Goal: Information Seeking & Learning: Learn about a topic

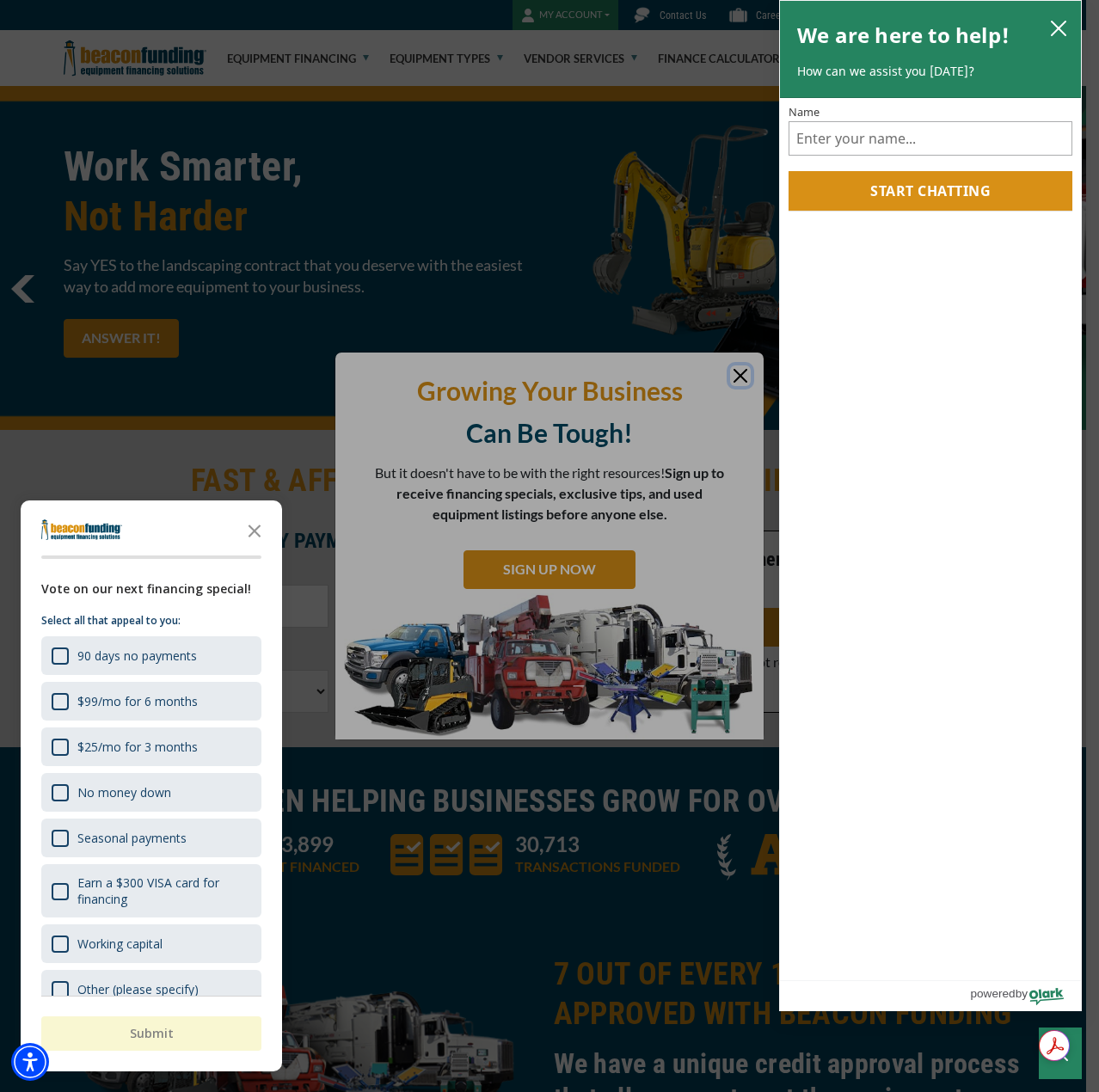
click at [1051, 21] on icon "close chatbox" at bounding box center [1059, 28] width 17 height 17
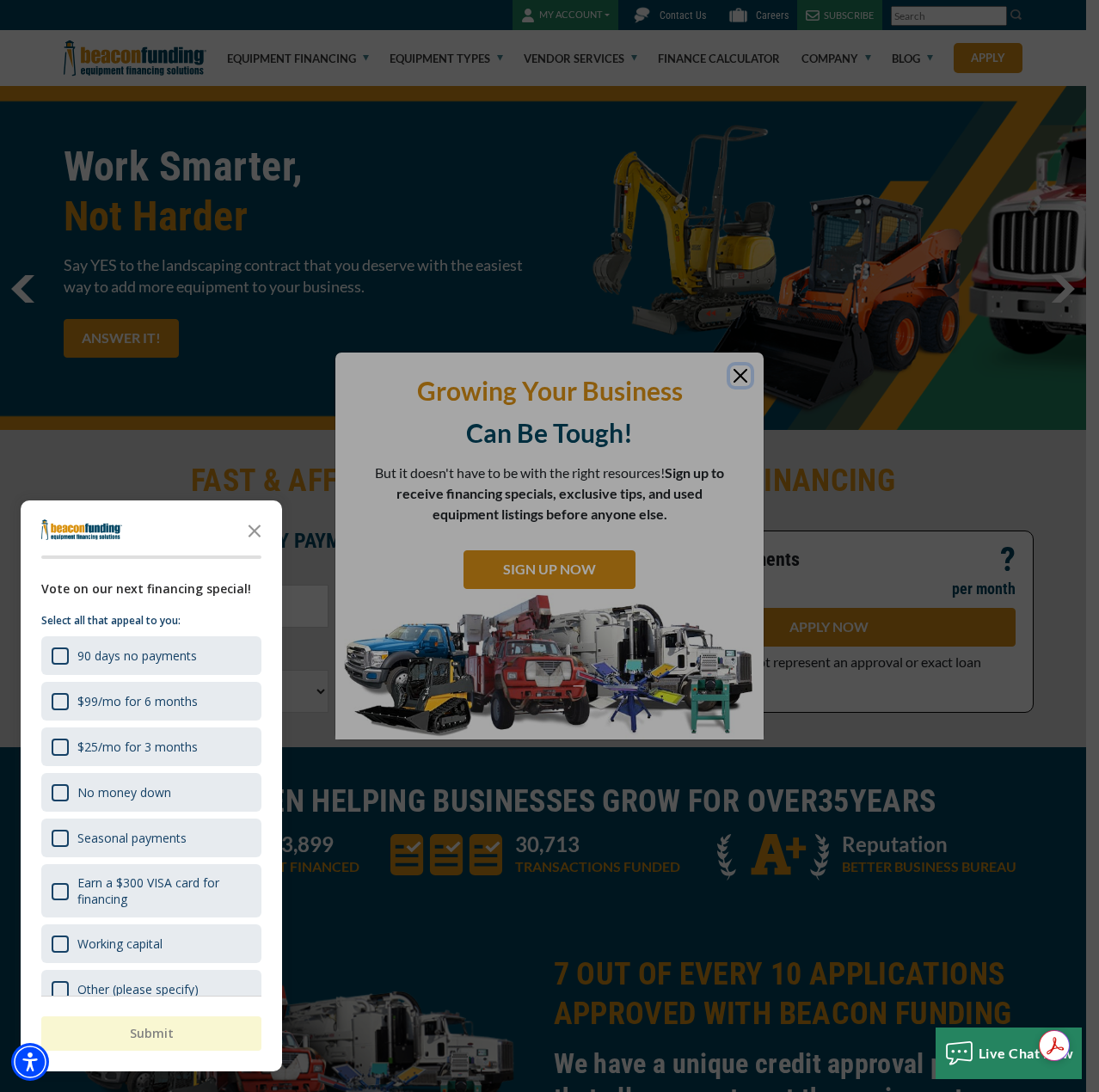
click at [248, 528] on icon "Close the survey" at bounding box center [254, 529] width 34 height 34
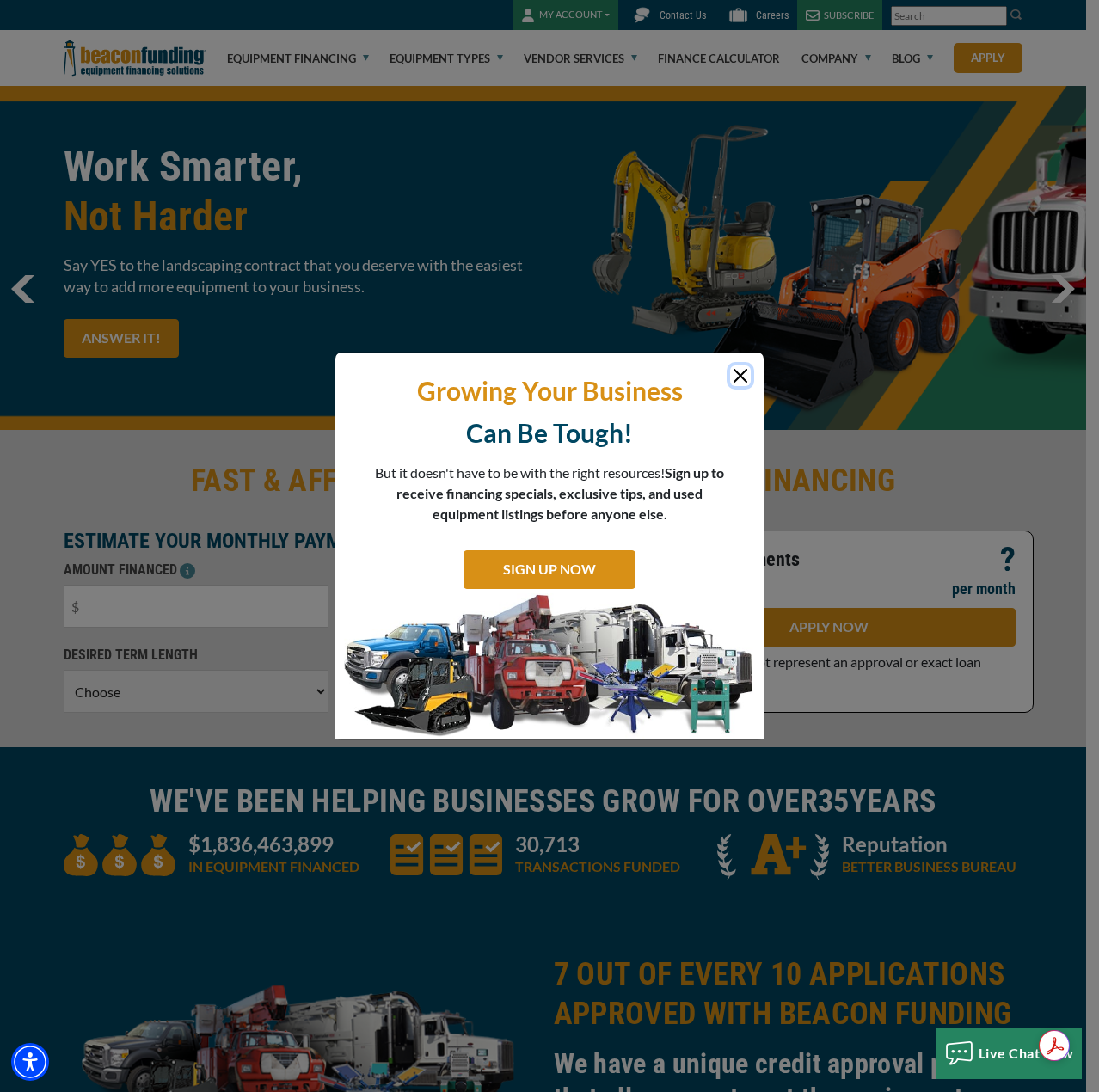
click at [746, 379] on button "Close" at bounding box center [740, 375] width 20 height 20
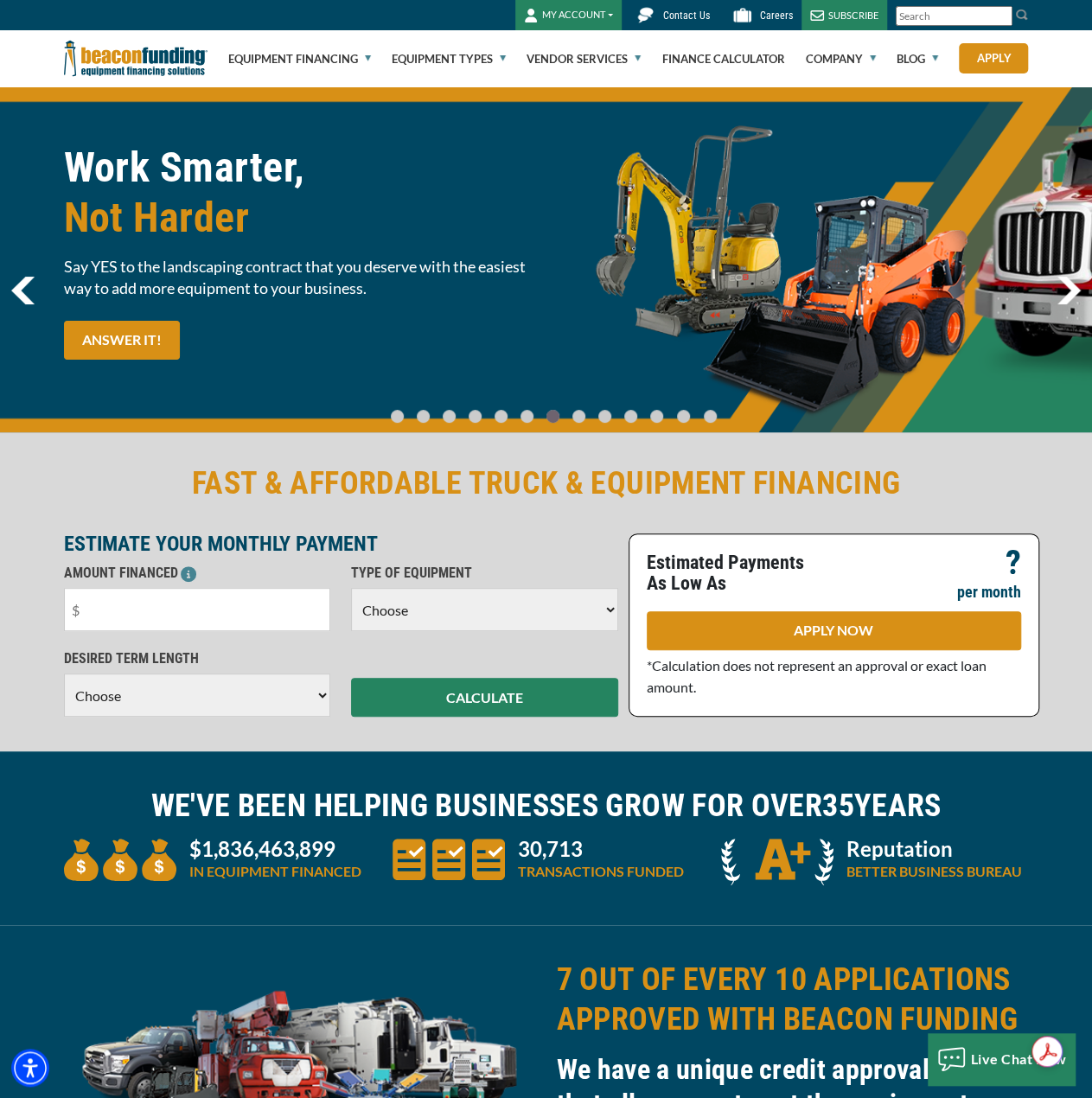
click at [1066, 295] on img "next" at bounding box center [1069, 290] width 24 height 27
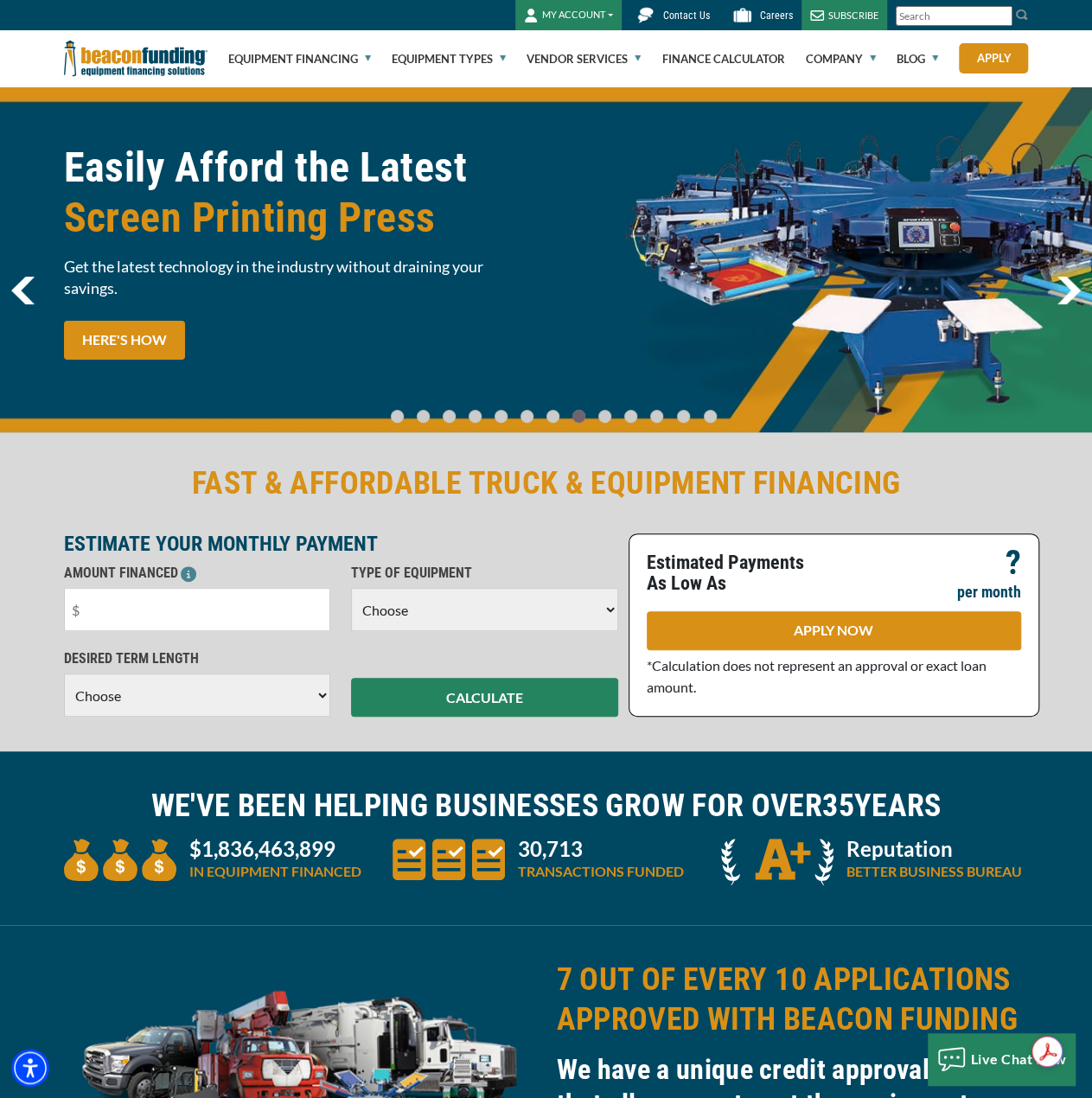
click at [1065, 295] on img "next" at bounding box center [1069, 290] width 24 height 27
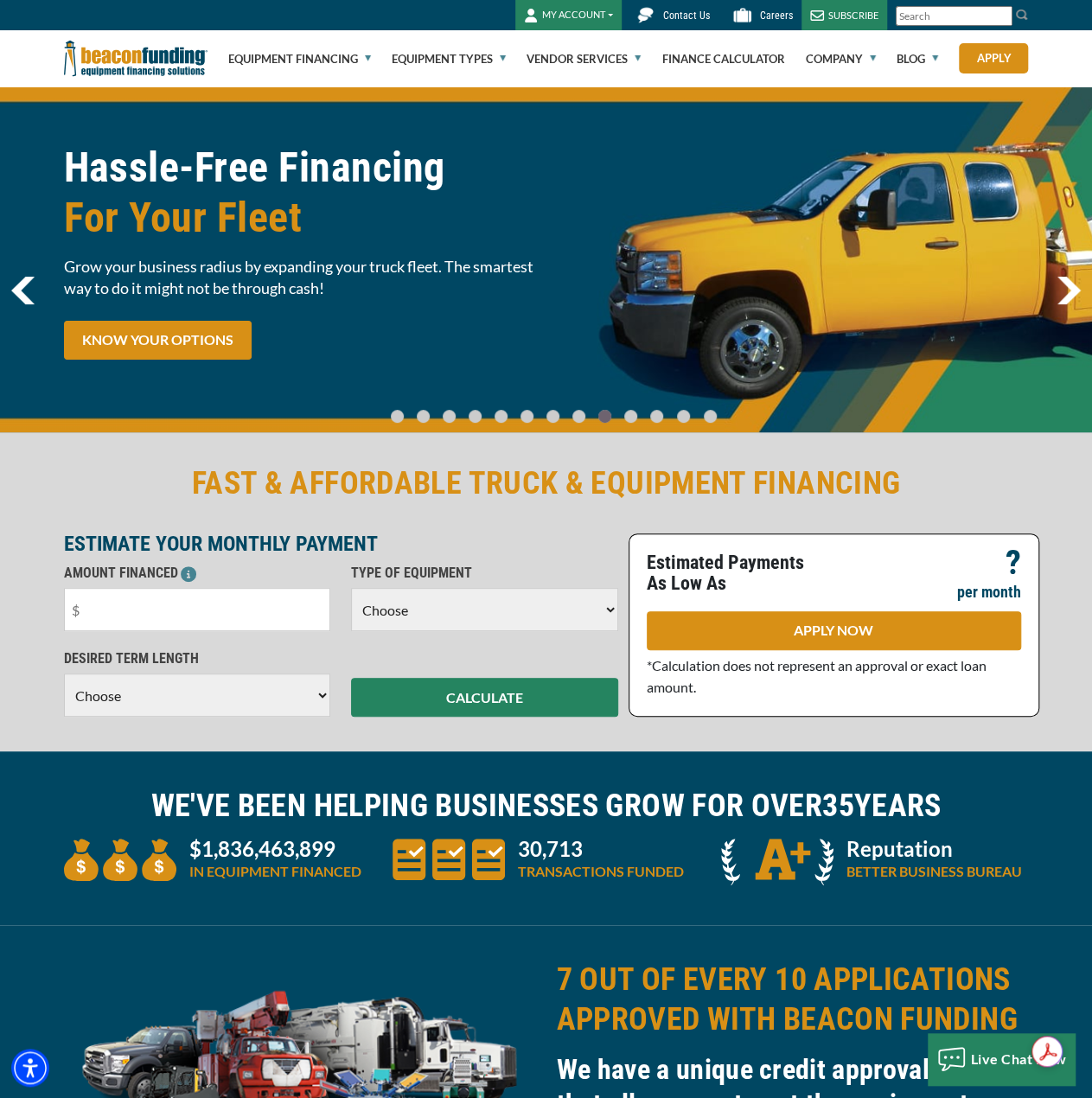
click at [1065, 295] on img "next" at bounding box center [1069, 290] width 24 height 27
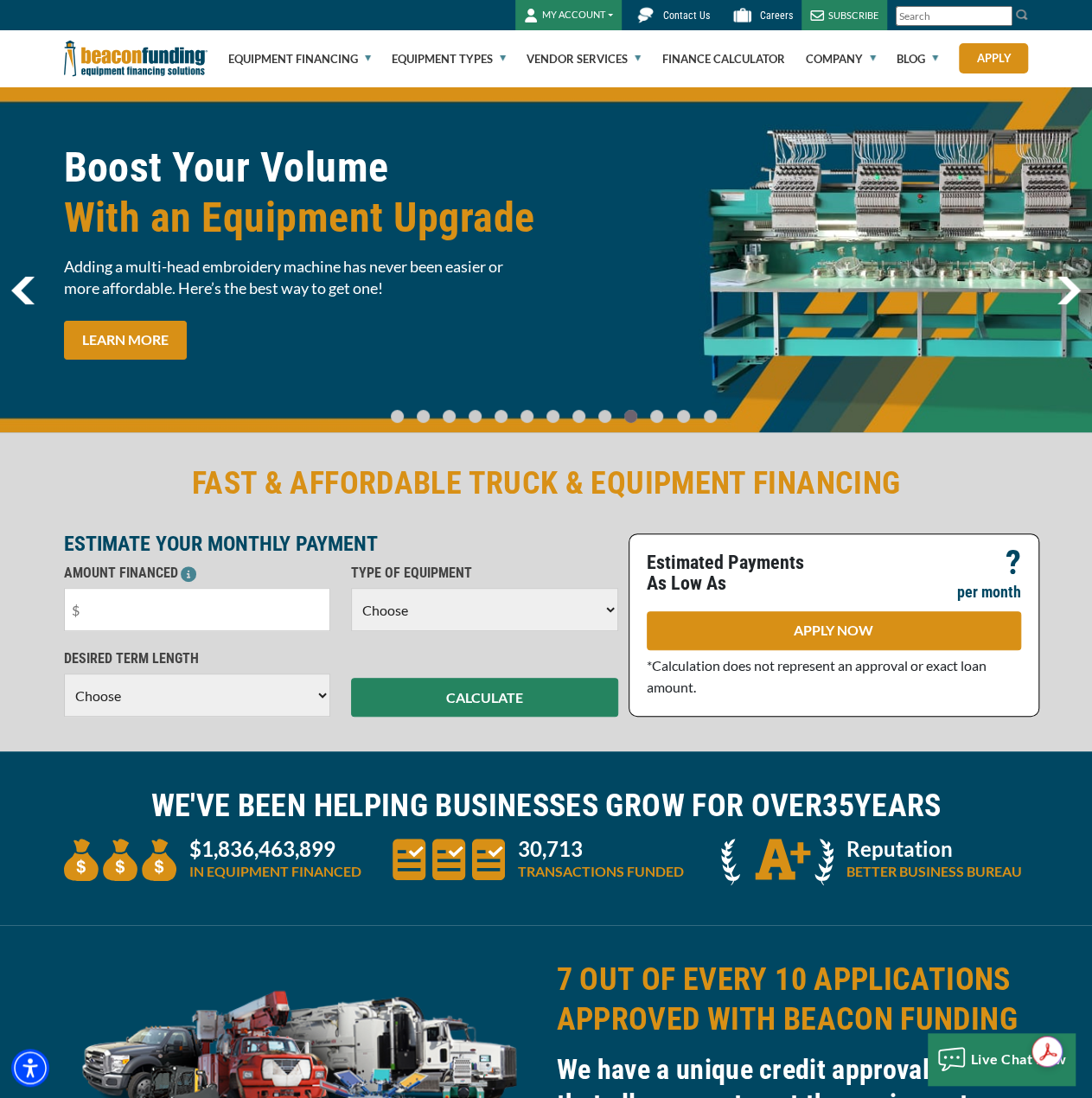
click at [1065, 295] on img "next" at bounding box center [1069, 290] width 24 height 27
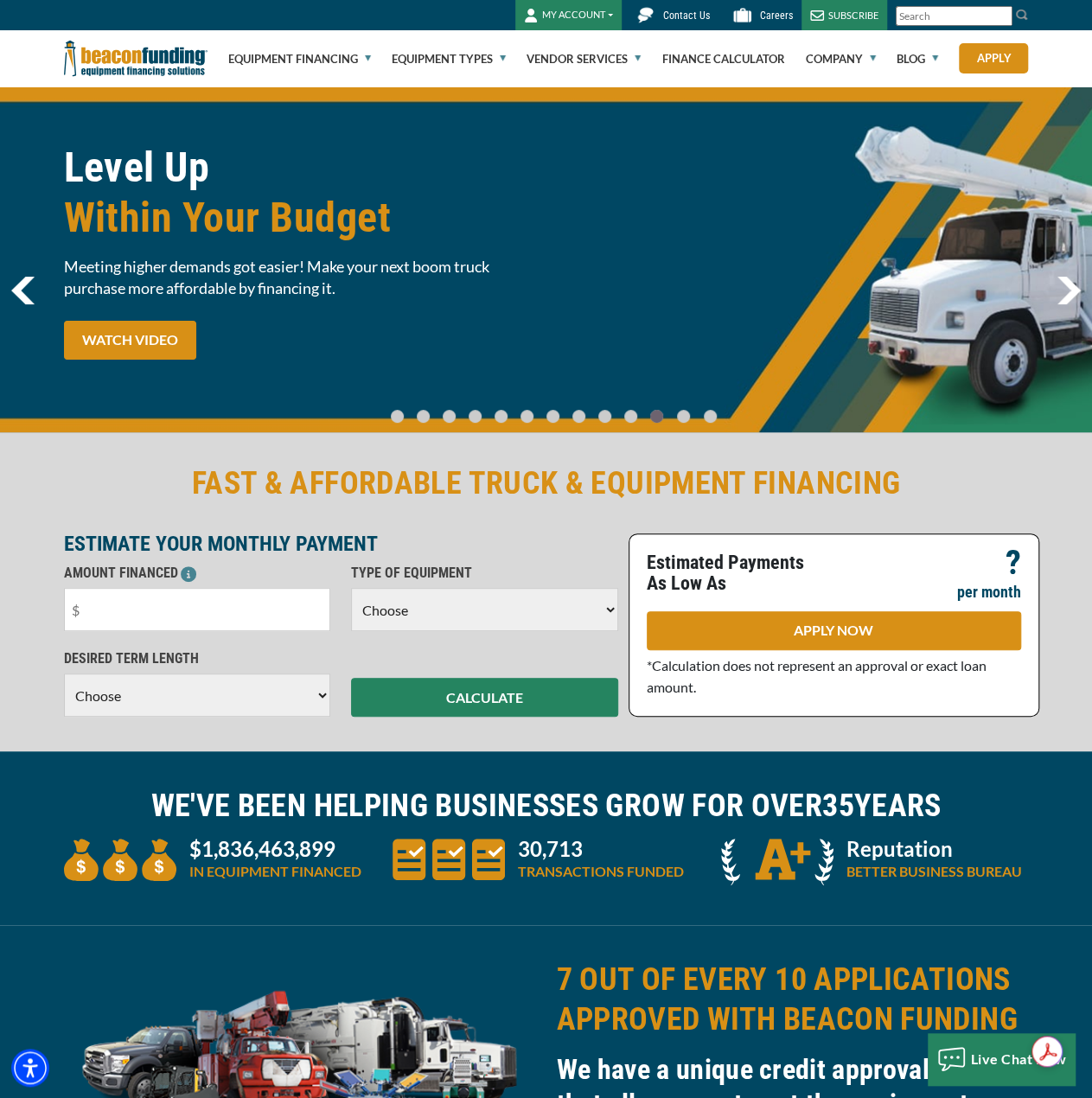
click at [1065, 295] on img "next" at bounding box center [1069, 290] width 24 height 27
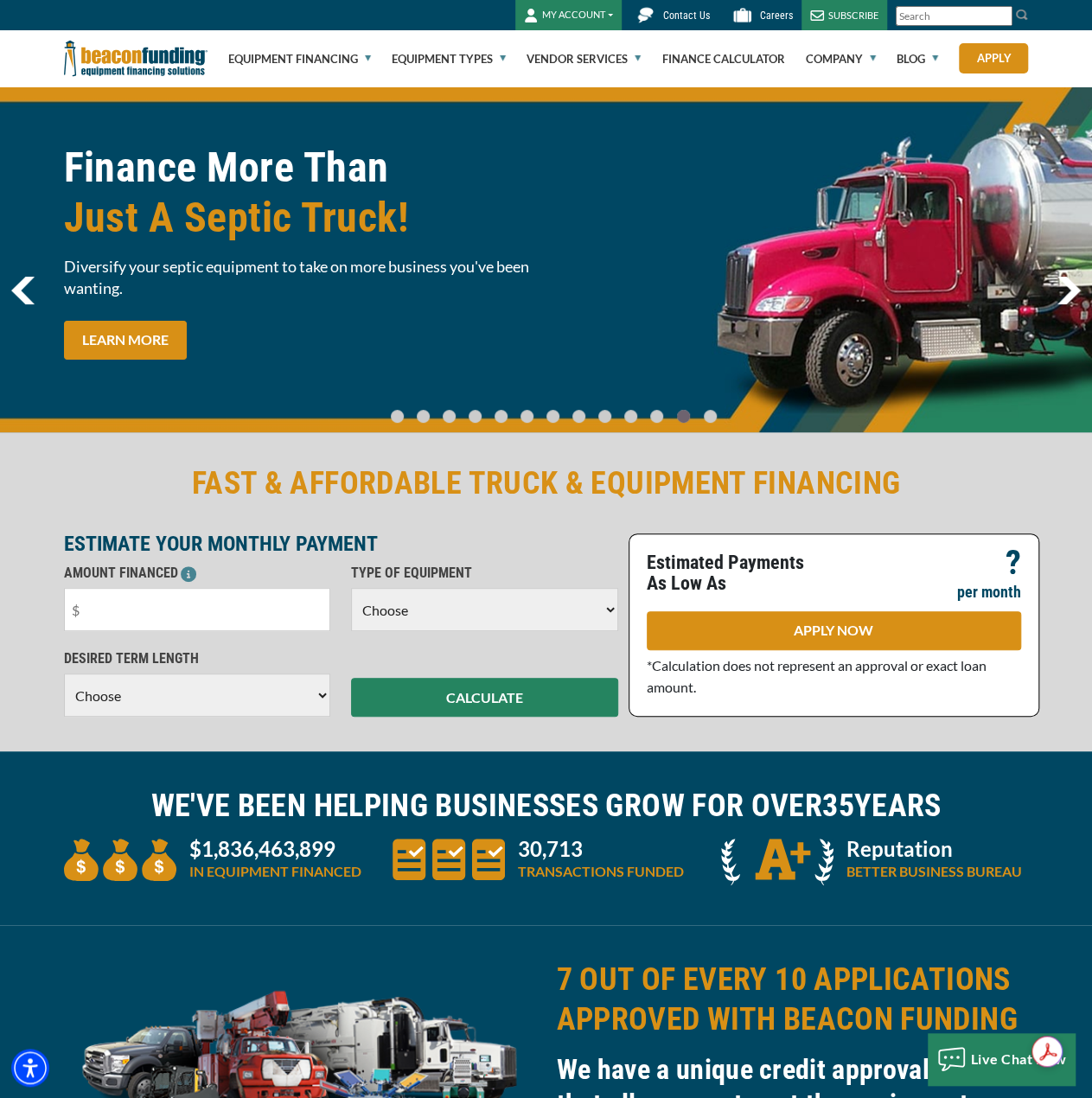
click at [1065, 295] on img "next" at bounding box center [1069, 290] width 24 height 27
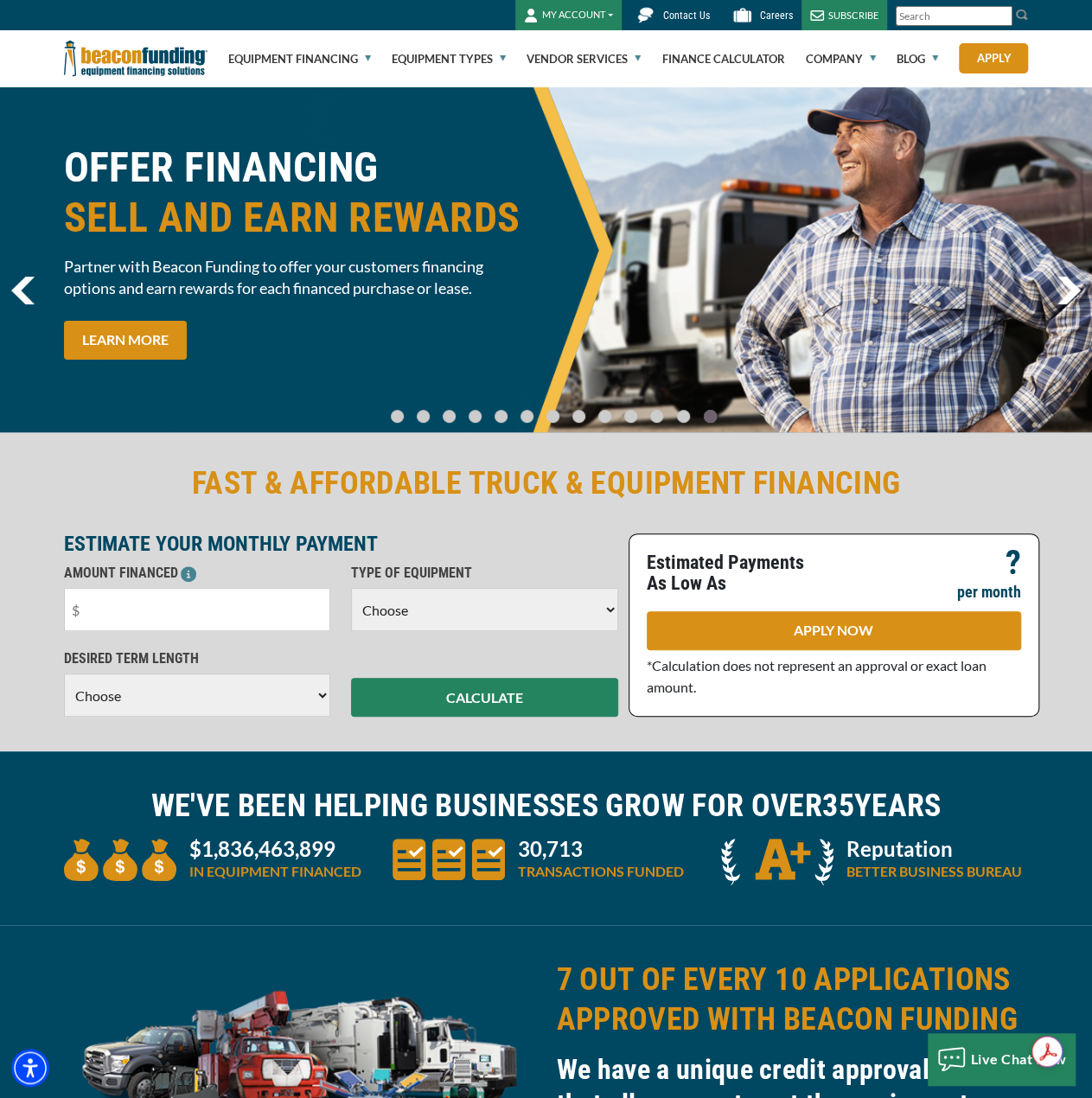
click at [1065, 295] on img "next" at bounding box center [1069, 290] width 24 height 27
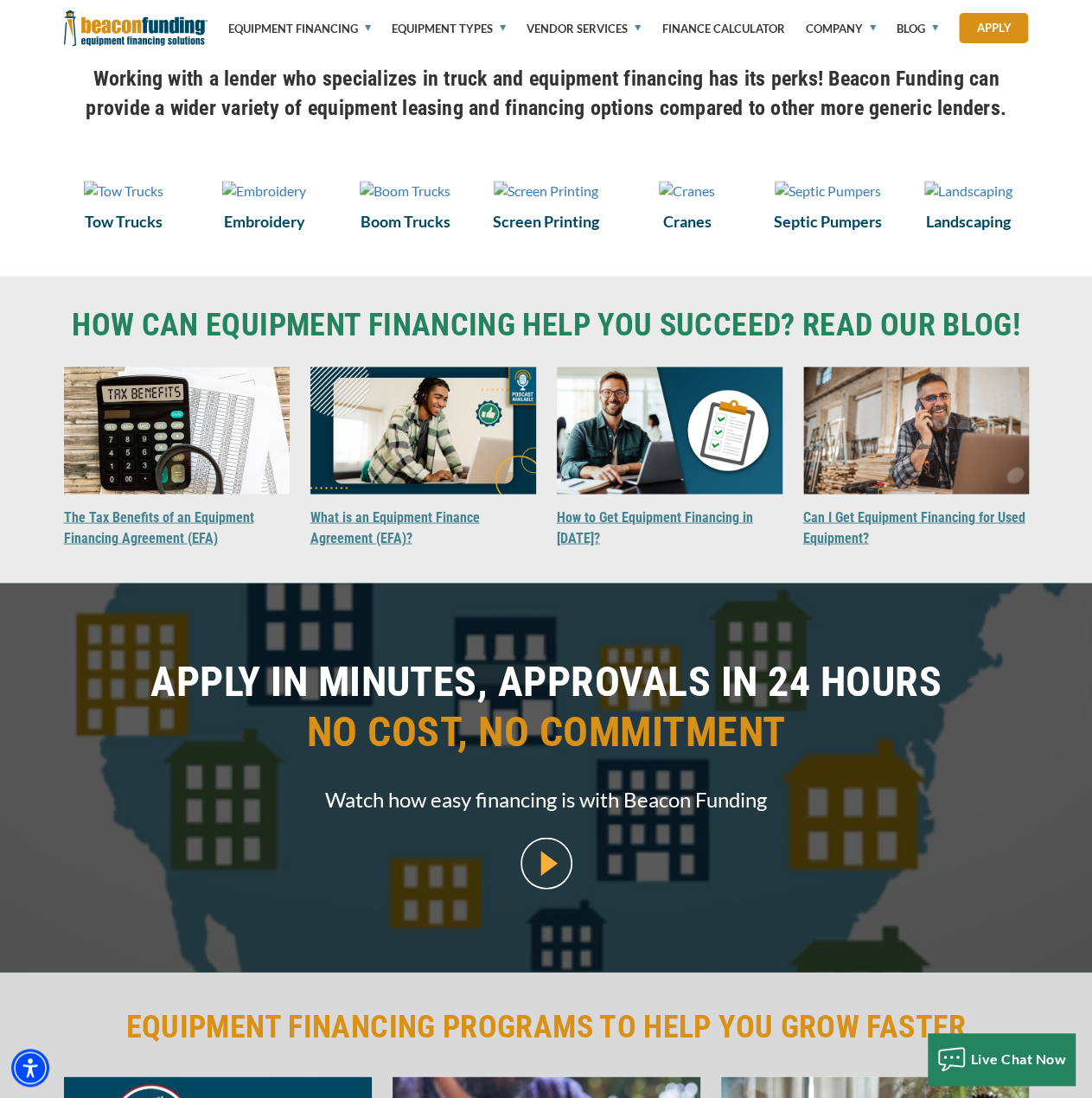
scroll to position [1297, 0]
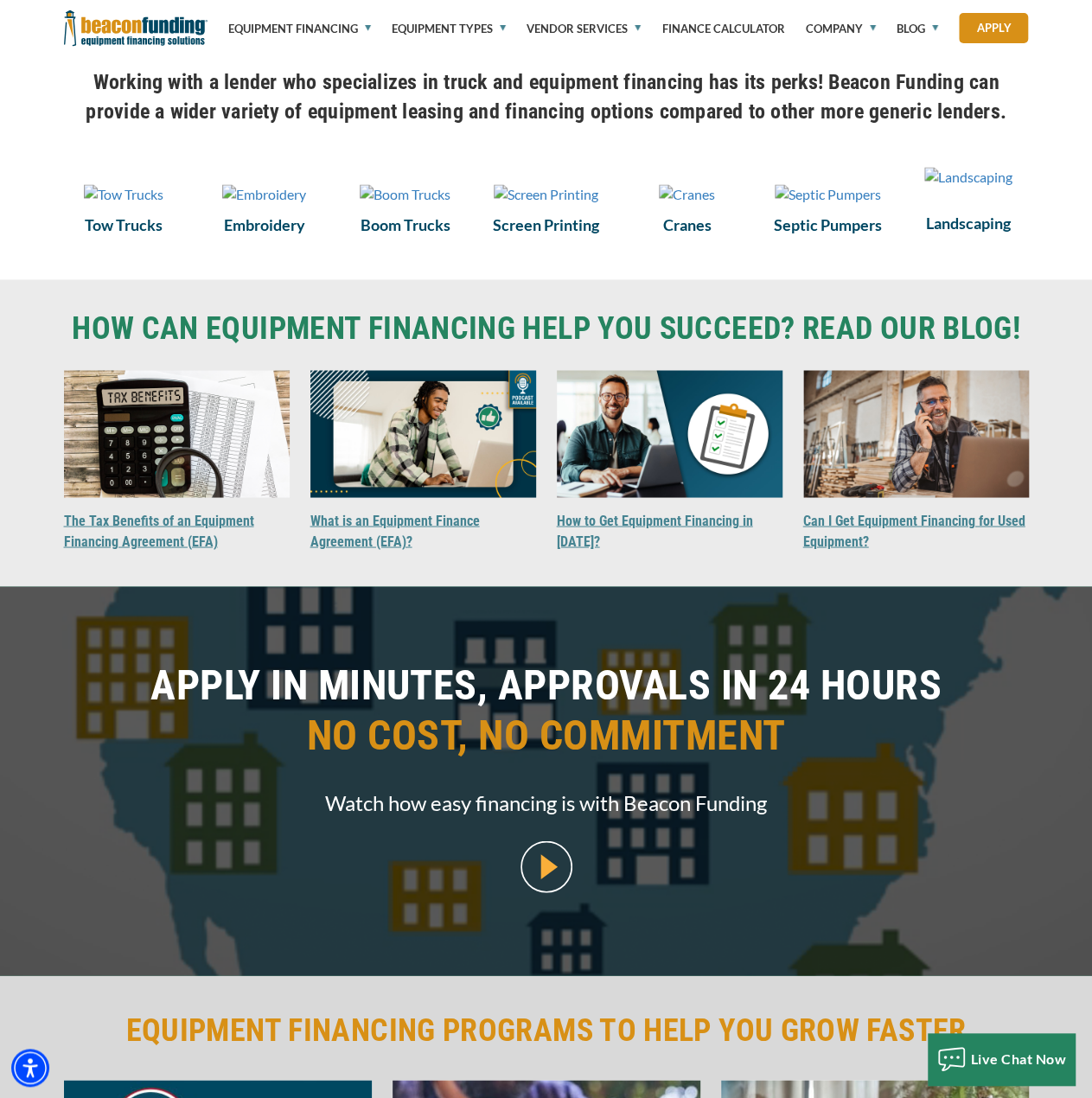
click at [989, 188] on img at bounding box center [968, 177] width 88 height 21
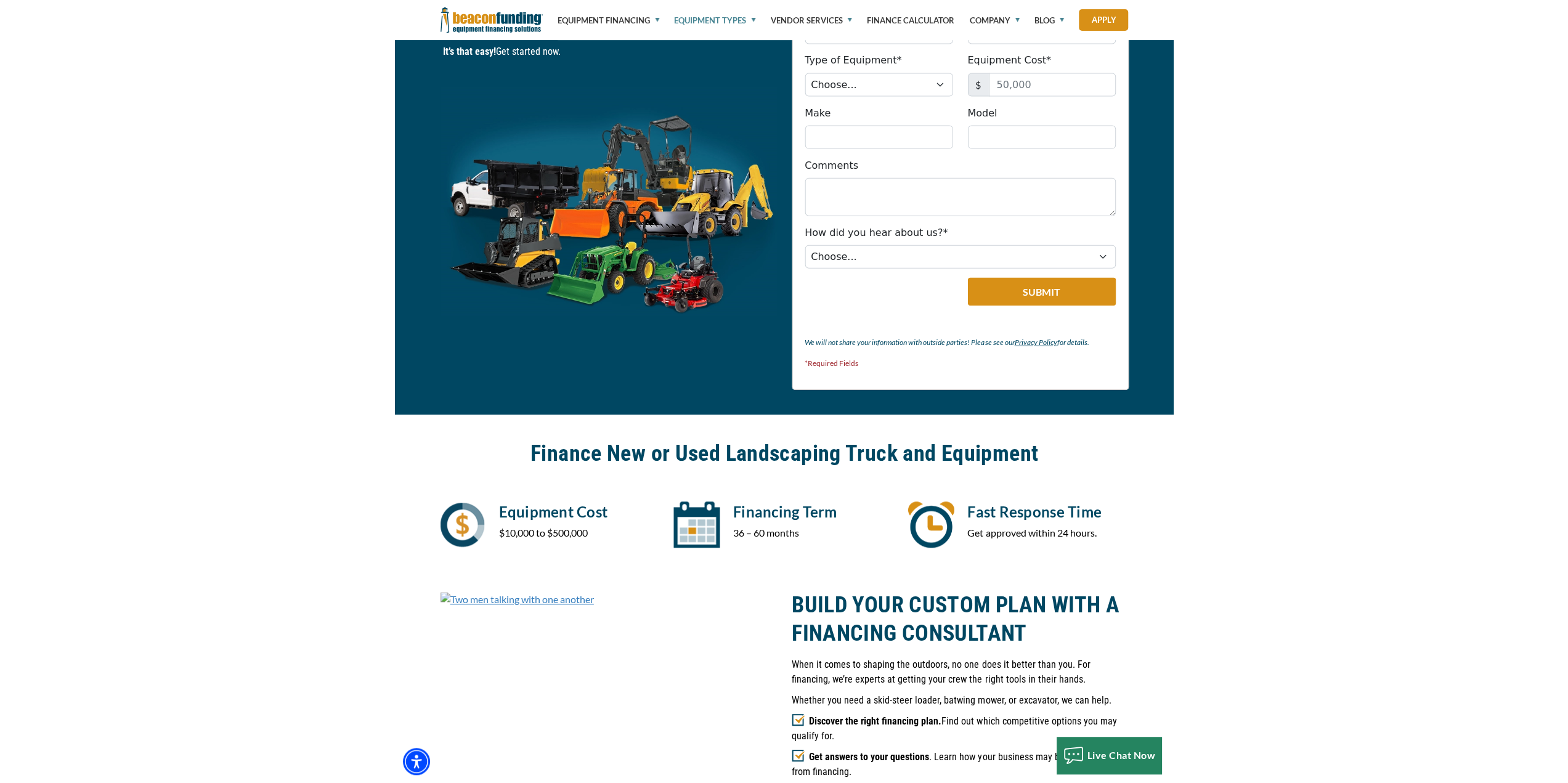
scroll to position [616, 0]
